Goal: Task Accomplishment & Management: Manage account settings

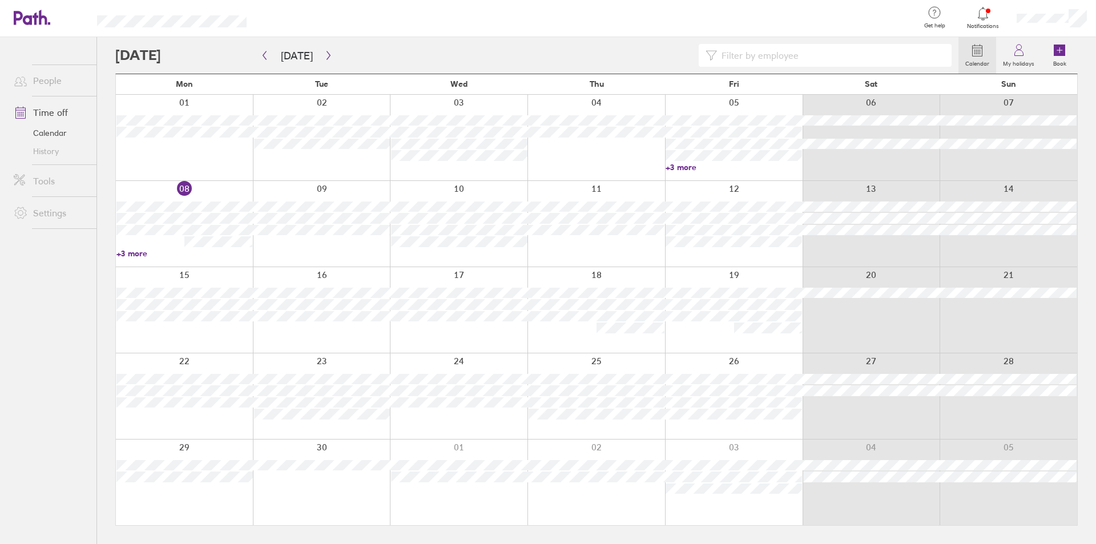
click at [139, 251] on link "+3 more" at bounding box center [184, 253] width 136 height 10
click at [139, 252] on link "+3 more" at bounding box center [184, 253] width 136 height 10
